Goal: Transaction & Acquisition: Download file/media

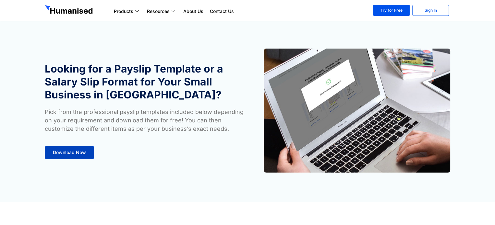
click at [68, 148] on link "Download Now" at bounding box center [69, 152] width 49 height 13
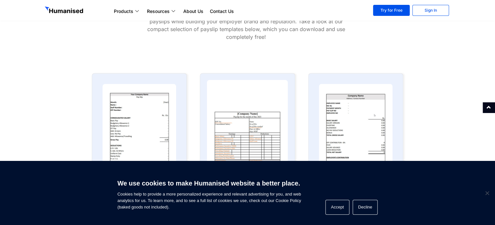
scroll to position [332, 0]
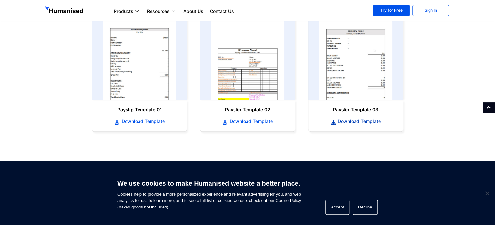
click at [363, 120] on span "Download Template" at bounding box center [358, 121] width 45 height 6
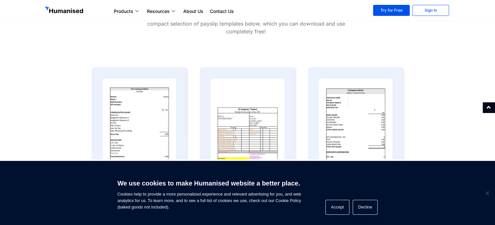
scroll to position [202, 0]
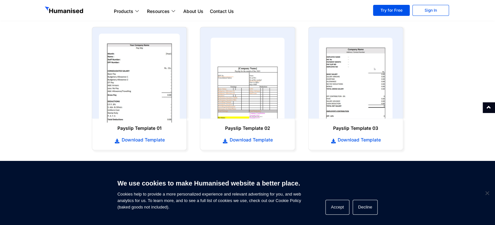
scroll to position [324, 0]
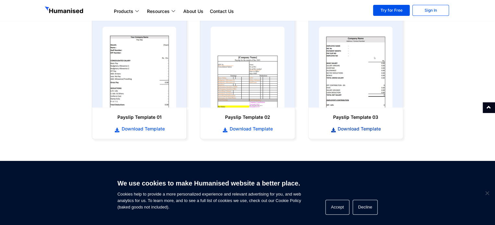
click at [333, 129] on icon at bounding box center [333, 130] width 6 height 5
click at [134, 124] on div "Download Template" at bounding box center [139, 127] width 81 height 12
click at [134, 127] on span "Download Template" at bounding box center [142, 129] width 45 height 6
